Goal: Information Seeking & Learning: Learn about a topic

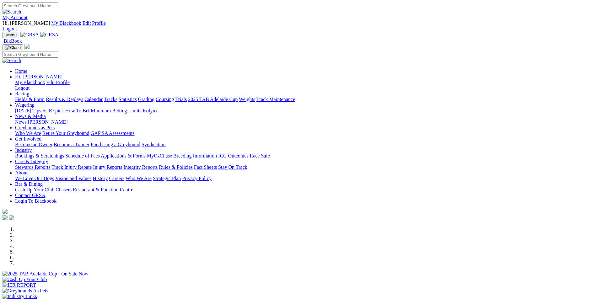
scroll to position [220, 0]
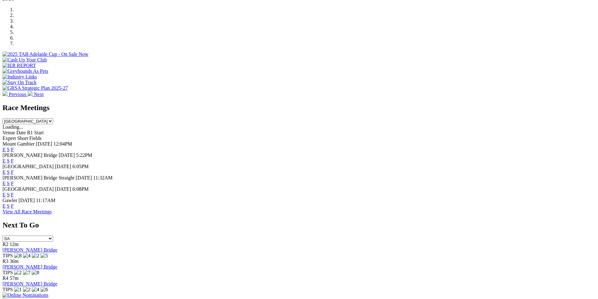
click at [14, 181] on link "F" at bounding box center [12, 183] width 3 height 5
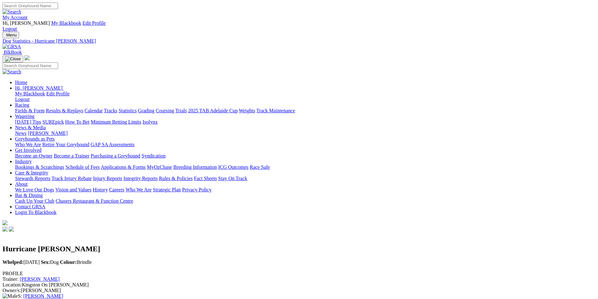
scroll to position [157, 0]
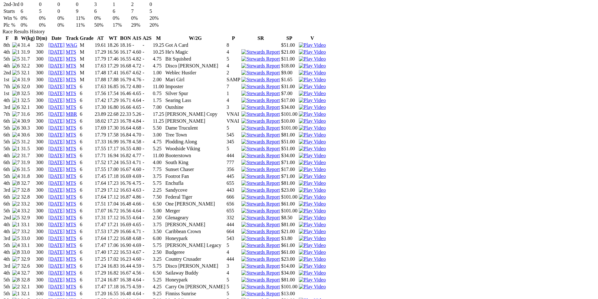
scroll to position [502, 0]
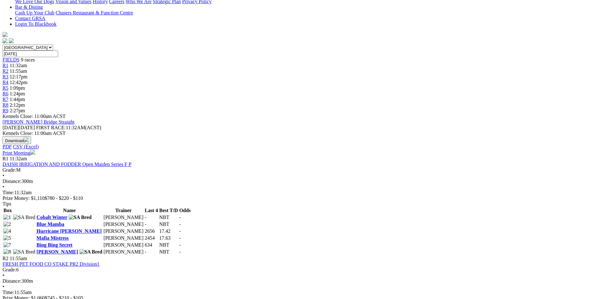
scroll to position [408, 0]
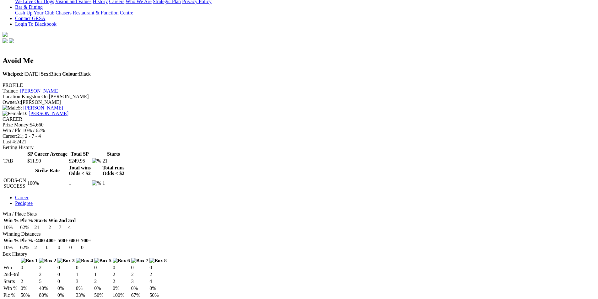
scroll to position [188, 0]
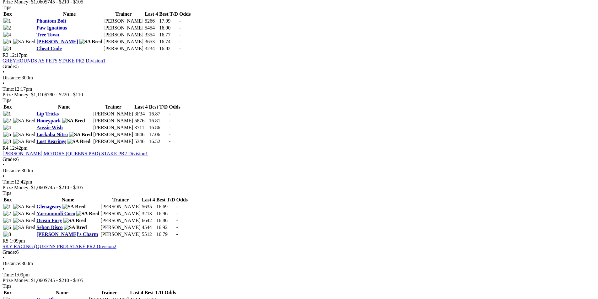
scroll to position [565, 0]
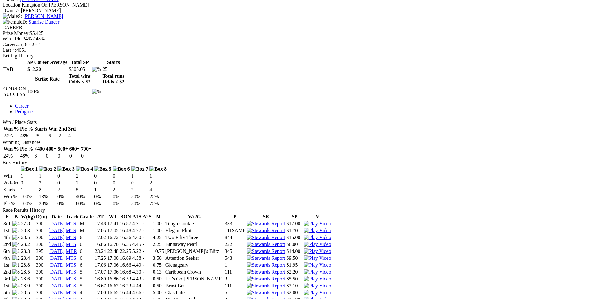
scroll to position [283, 0]
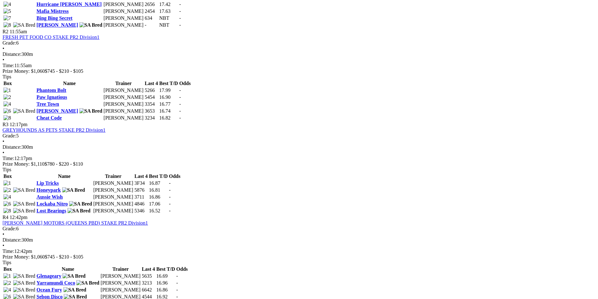
scroll to position [628, 0]
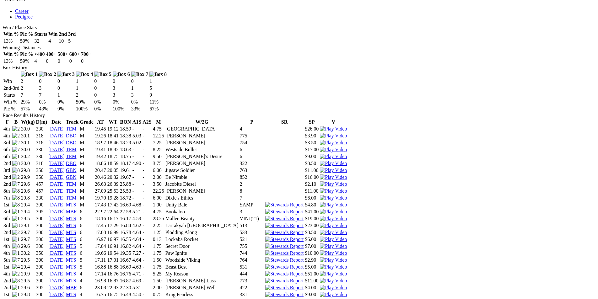
scroll to position [377, 0]
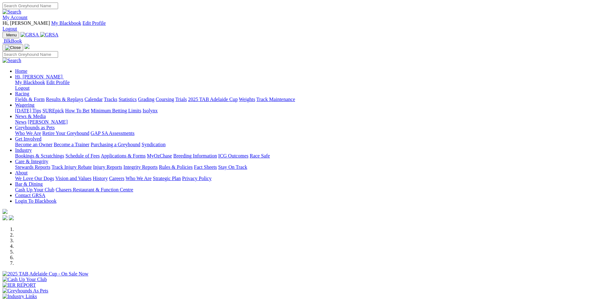
scroll to position [157, 0]
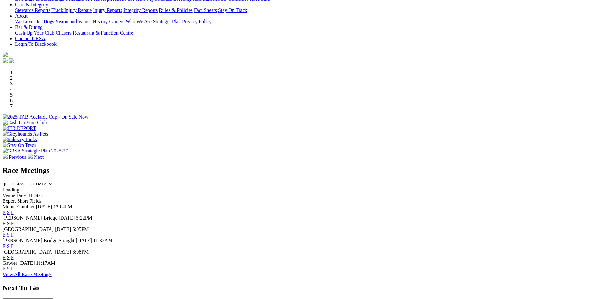
click at [14, 221] on link "F" at bounding box center [12, 223] width 3 height 5
